Goal: Find specific fact: Find specific fact

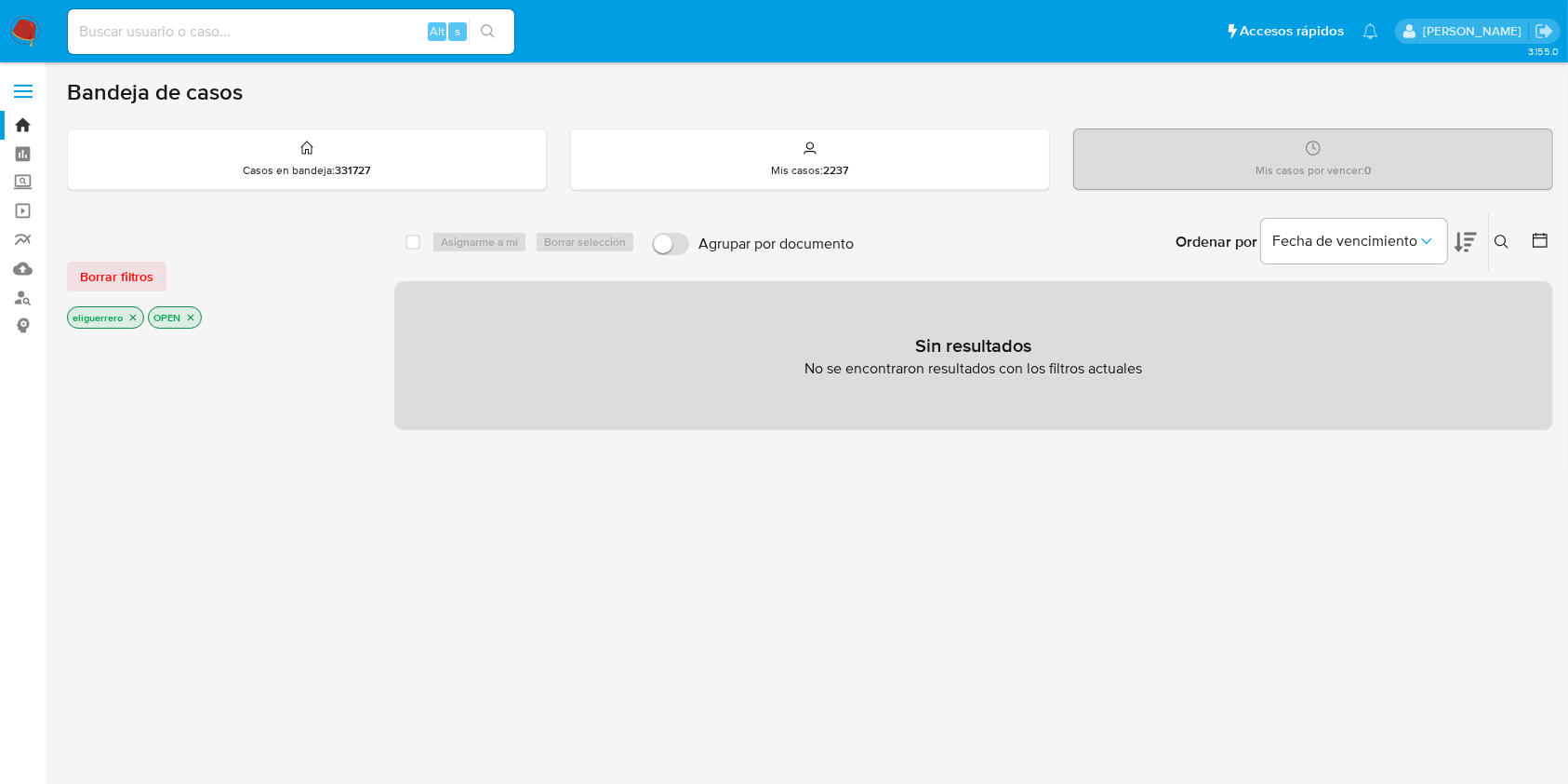
click at [385, 23] on input at bounding box center [290, 32] width 446 height 24
paste input "1388853577"
type input "1388853577"
click at [489, 41] on button "search-icon" at bounding box center [488, 32] width 38 height 26
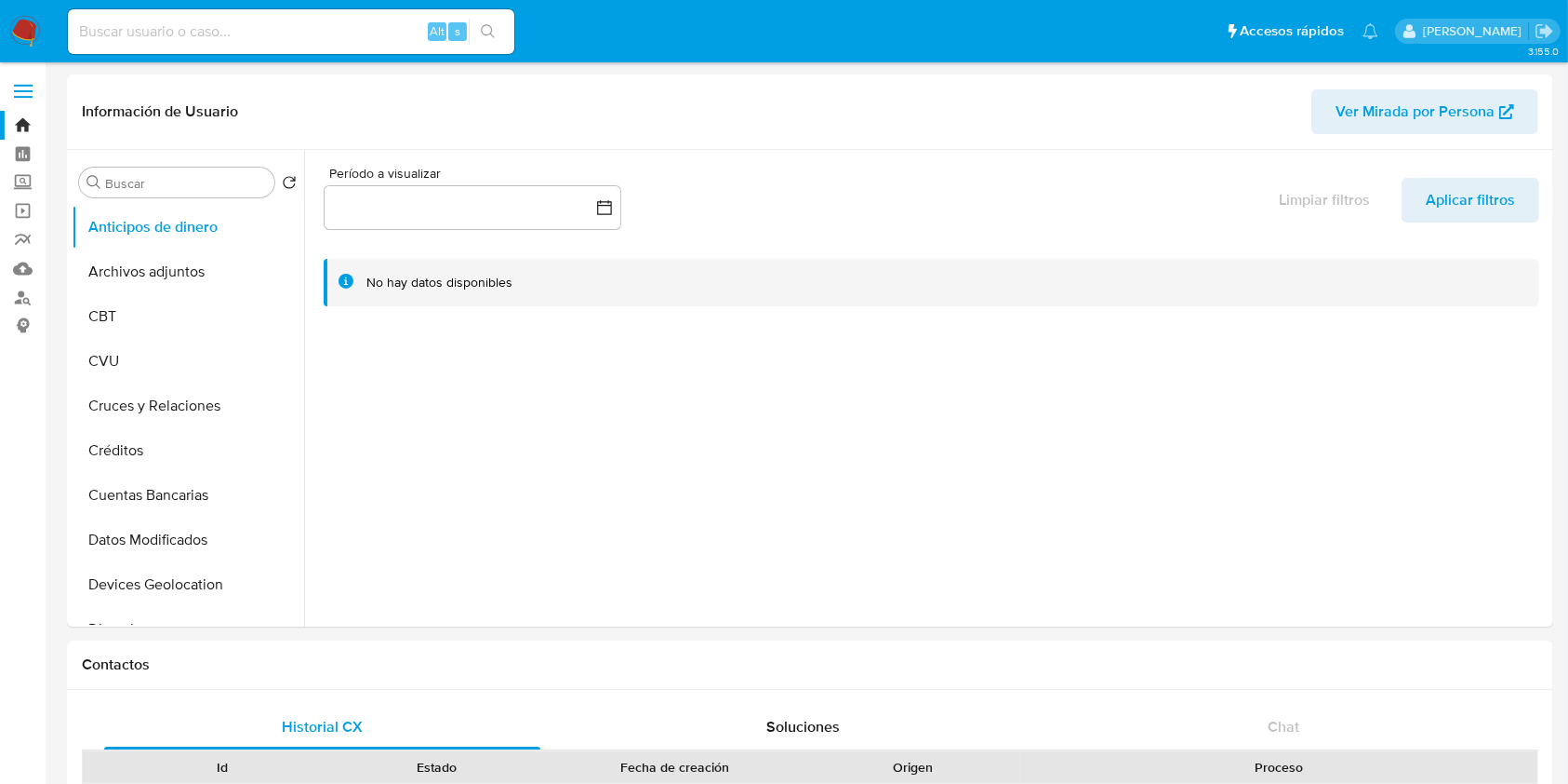
select select "10"
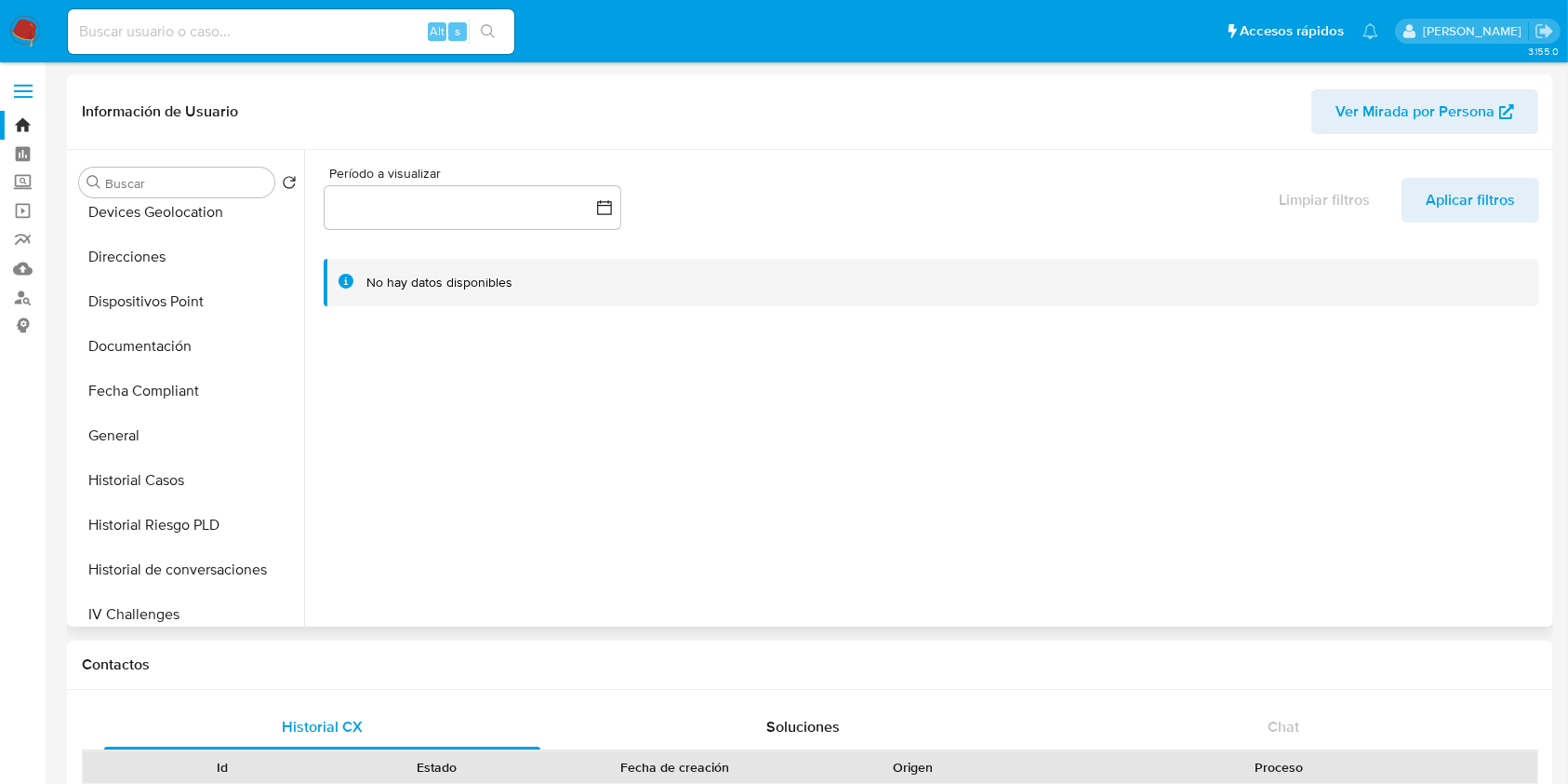
scroll to position [620, 0]
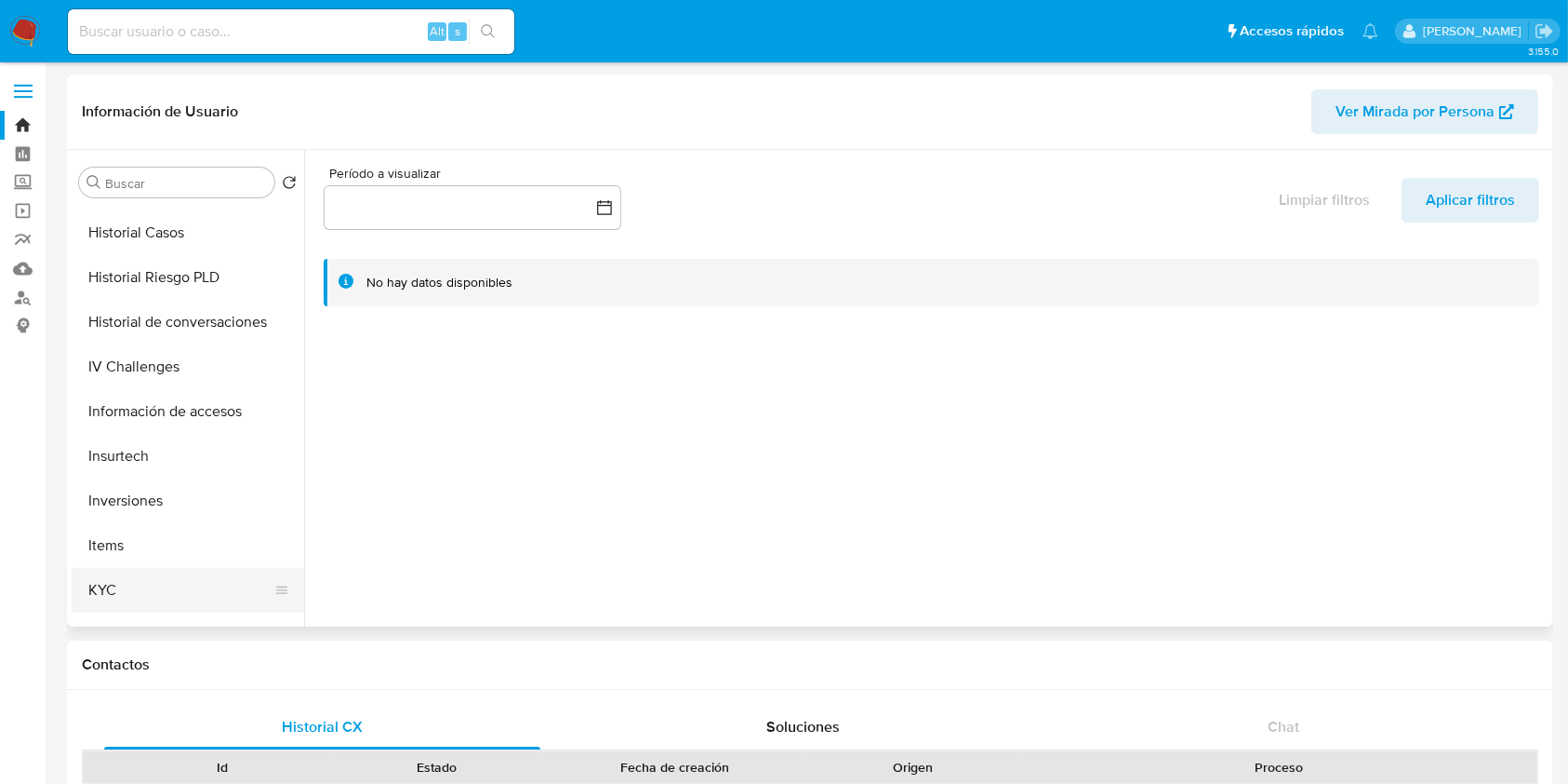
click at [120, 574] on button "KYC" at bounding box center [181, 589] width 218 height 45
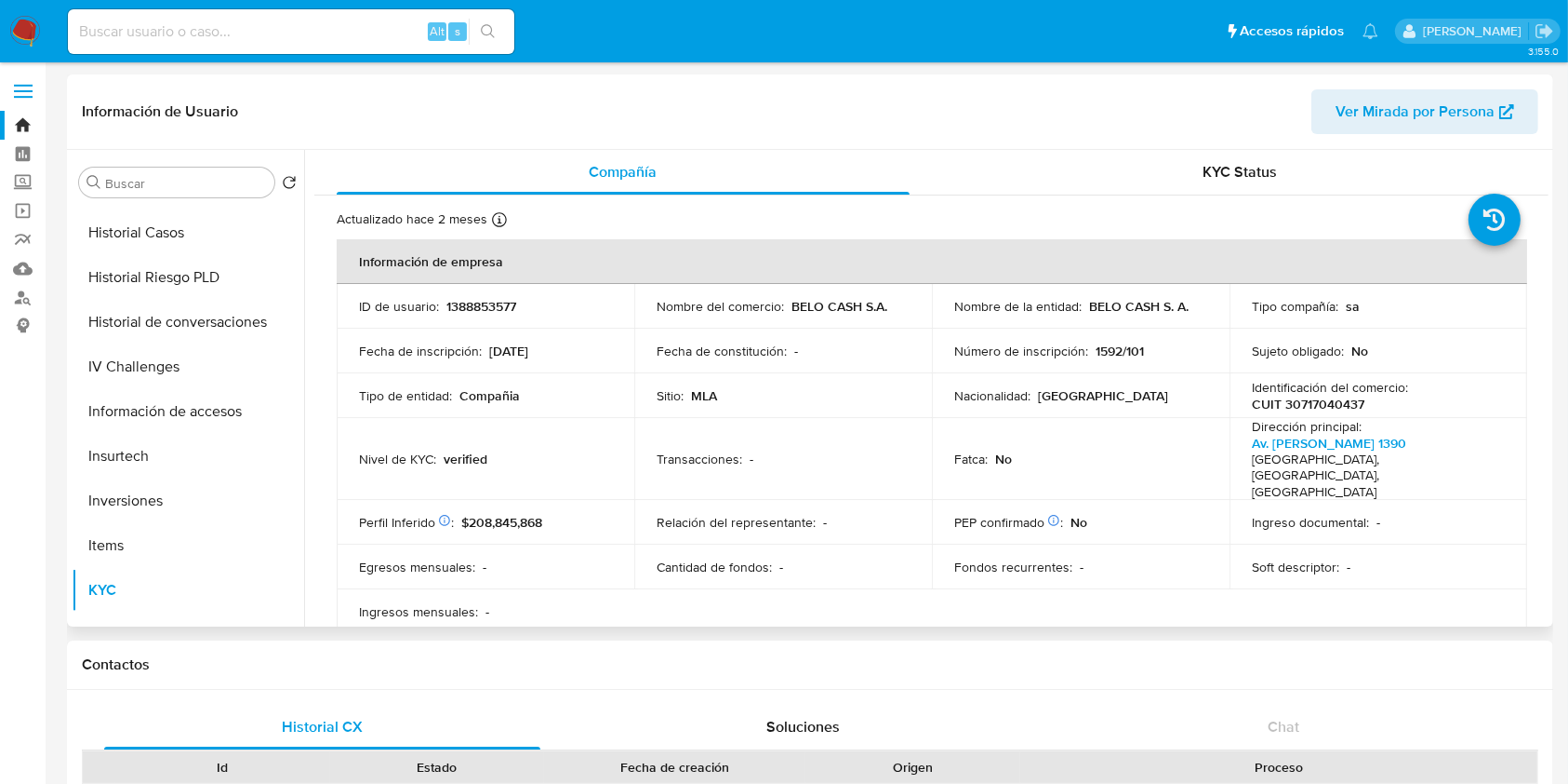
click at [1333, 403] on p "CUIT 30717040437" at bounding box center [1307, 403] width 113 height 17
copy p "30717040437"
